Goal: Information Seeking & Learning: Learn about a topic

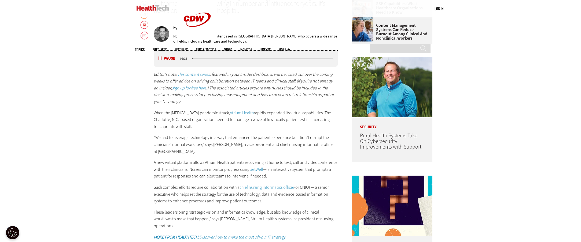
scroll to position [282, 0]
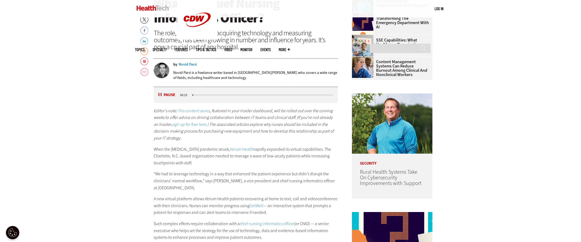
click at [160, 96] on button "Pause" at bounding box center [167, 95] width 17 height 4
click at [300, 137] on p "Editor’s note: This content series , featured in your Insider dashboard, will b…" at bounding box center [246, 125] width 184 height 34
drag, startPoint x: 300, startPoint y: 137, endPoint x: 238, endPoint y: 109, distance: 68.3
click at [286, 136] on p "Editor’s note: This content series , featured in your Insider dashboard, will b…" at bounding box center [246, 125] width 184 height 34
click at [162, 94] on button "Pause" at bounding box center [167, 95] width 17 height 4
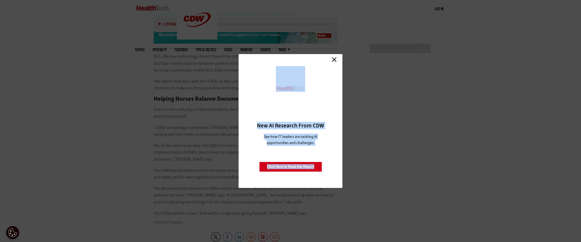
scroll to position [1191, 0]
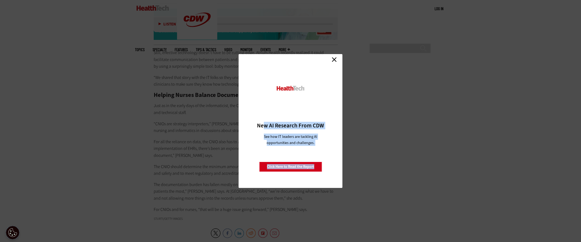
drag, startPoint x: 156, startPoint y: 56, endPoint x: 266, endPoint y: 126, distance: 130.8
click at [334, 59] on link "Close" at bounding box center [334, 60] width 8 height 8
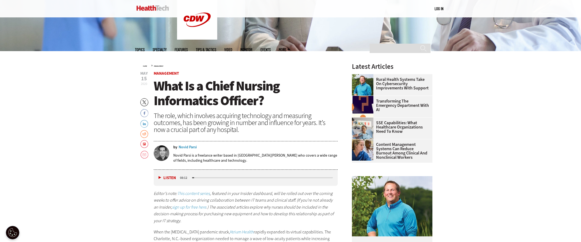
scroll to position [223, 0]
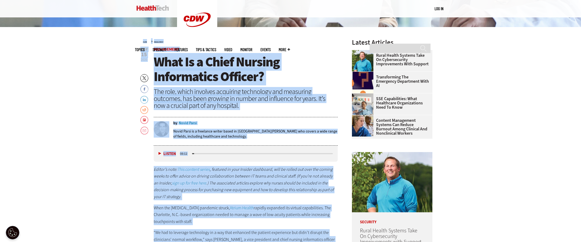
drag, startPoint x: 196, startPoint y: 194, endPoint x: 140, endPoint y: 43, distance: 161.0
copy div "Lore » Ipsumdolor Sitam Con AD Elitsedd Eius TEM Inc utl ET dolorem ali enimadm…"
click at [154, 62] on span "What Is a Chief Nursing Informatics Officer?" at bounding box center [217, 69] width 126 height 32
click at [154, 61] on span "What Is a Chief Nursing Informatics Officer?" at bounding box center [217, 69] width 126 height 32
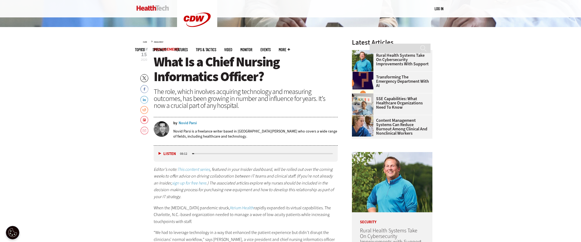
click at [264, 77] on h1 "What Is a Chief Nursing Informatics Officer?" at bounding box center [246, 70] width 184 height 30
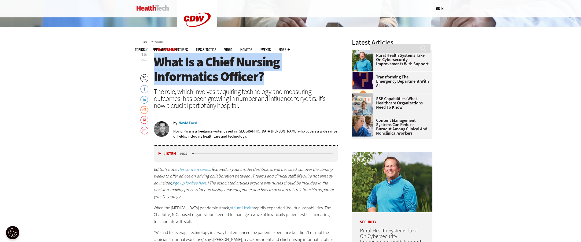
drag, startPoint x: 264, startPoint y: 79, endPoint x: 157, endPoint y: 67, distance: 107.7
click at [157, 67] on h1 "What Is a Chief Nursing Informatics Officer?" at bounding box center [246, 70] width 184 height 30
copy span "What Is a Chief Nursing Informatics Officer?"
